Goal: Task Accomplishment & Management: Use online tool/utility

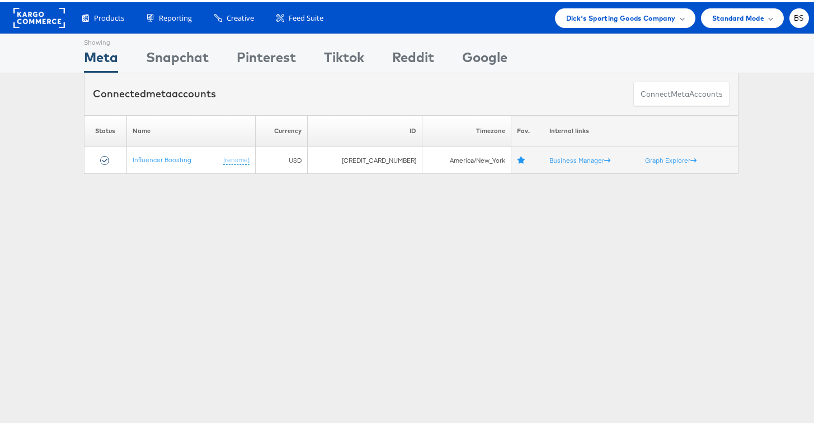
click at [60, 247] on div "Showing Meta Showing [GEOGRAPHIC_DATA] Showing Pinterest Showing Tiktok Showing…" at bounding box center [411, 310] width 822 height 559
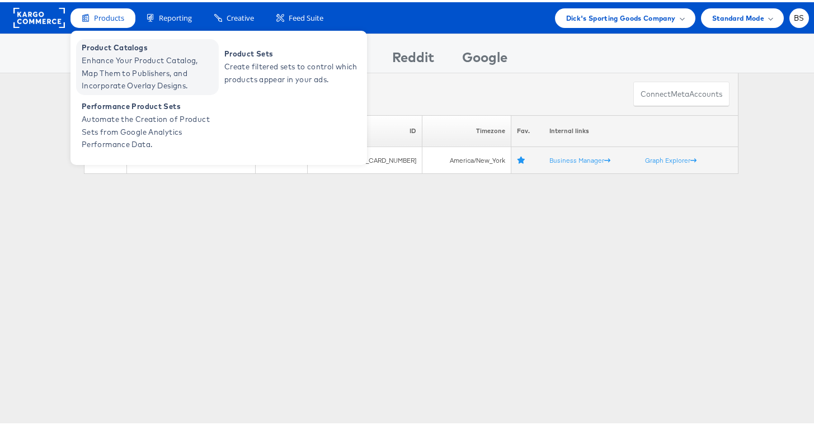
click at [102, 59] on span "Enhance Your Product Catalog, Map Them to Publishers, and Incorporate Overlay D…" at bounding box center [149, 71] width 134 height 38
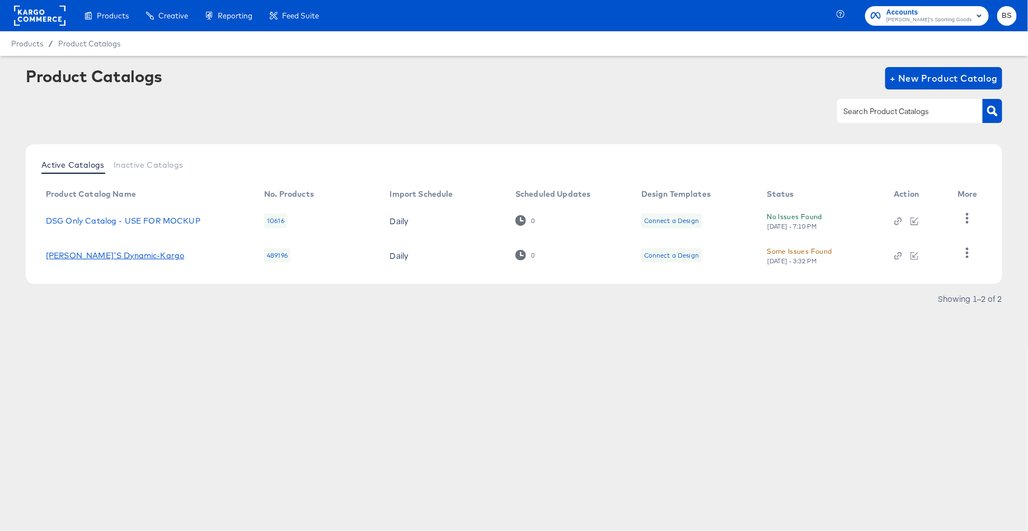
click at [119, 256] on link "DICK'S Dynamic-Kargo" at bounding box center [115, 255] width 138 height 9
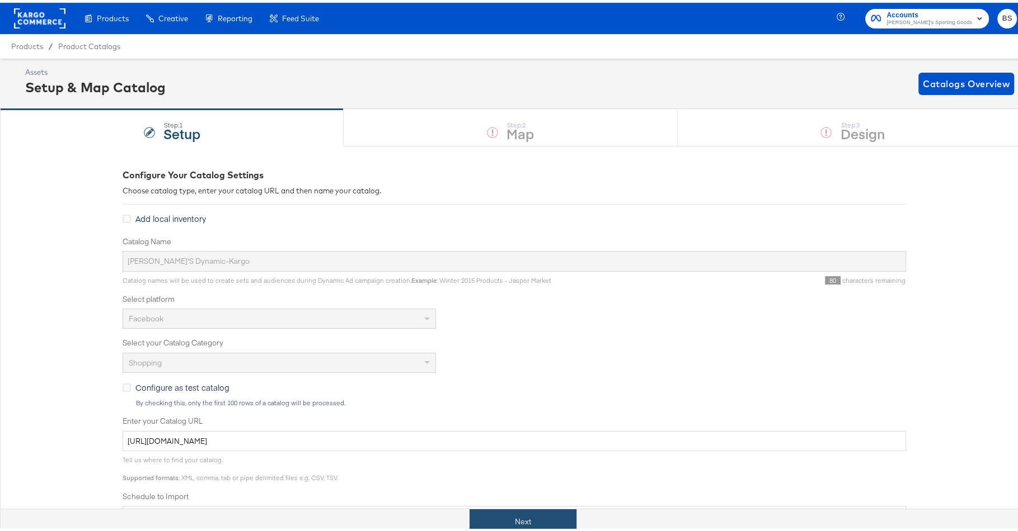
click at [546, 519] on button "Next" at bounding box center [522, 519] width 107 height 25
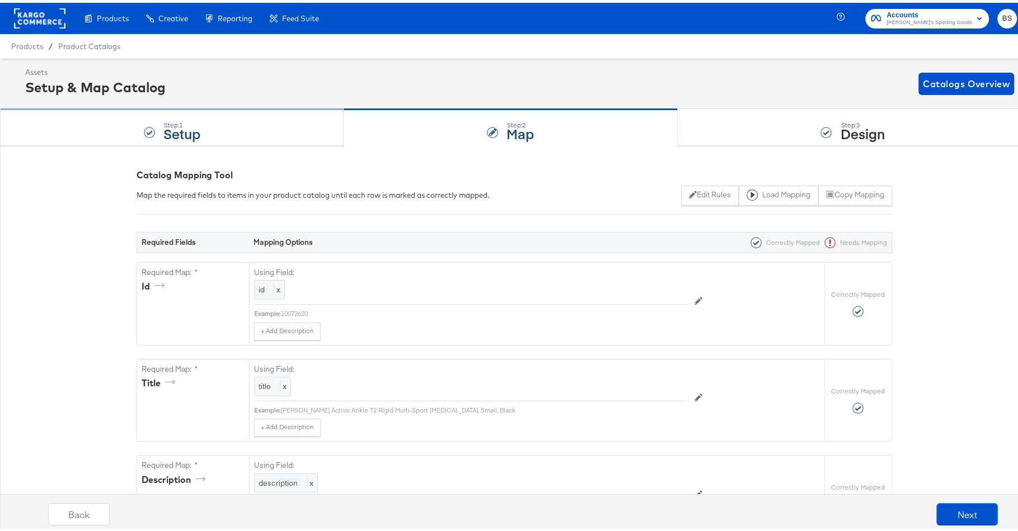
click at [243, 115] on div "Step: 1 Setup" at bounding box center [171, 125] width 343 height 37
